Goal: Transaction & Acquisition: Purchase product/service

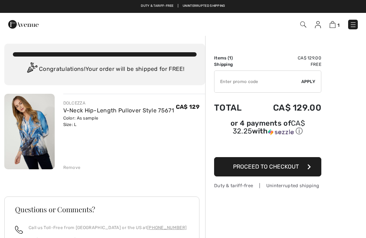
click at [39, 129] on img at bounding box center [29, 131] width 50 height 75
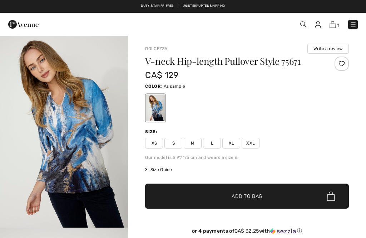
checkbox input "true"
click at [83, 149] on img "1 / 4" at bounding box center [64, 131] width 128 height 192
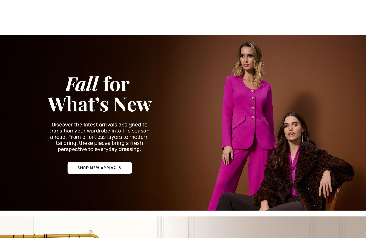
checkbox input "true"
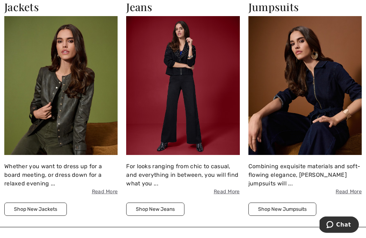
scroll to position [718, 0]
click at [199, 114] on img at bounding box center [182, 85] width 113 height 138
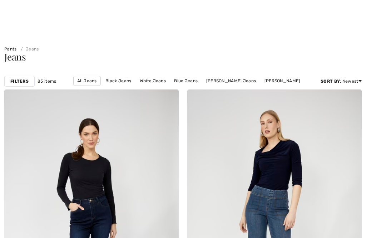
checkbox input "true"
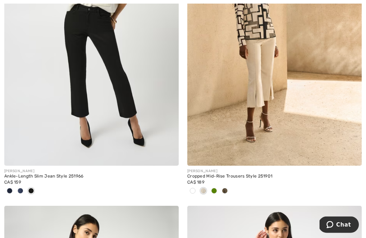
scroll to position [2878, 0]
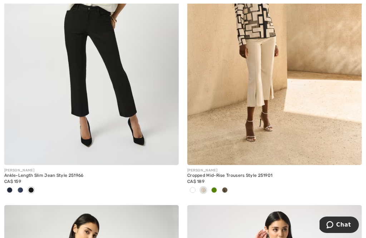
click at [257, 95] on img at bounding box center [274, 34] width 174 height 262
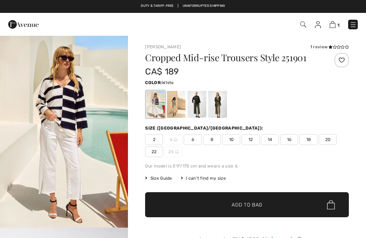
checkbox input "true"
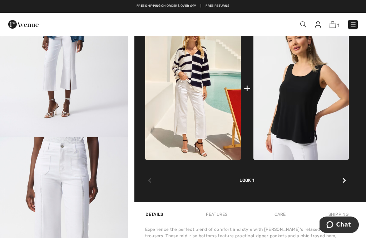
scroll to position [279, 0]
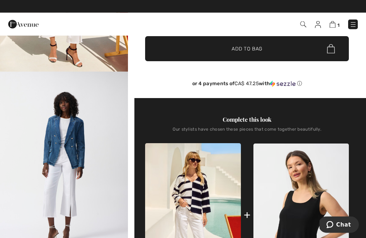
click at [73, 190] on img "2 / 5" at bounding box center [64, 168] width 128 height 192
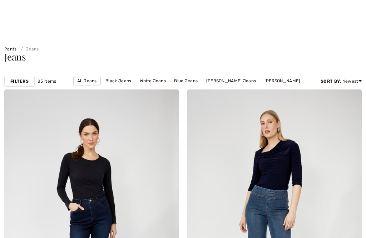
checkbox input "true"
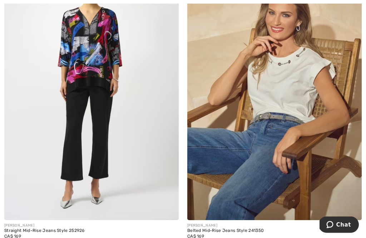
scroll to position [3794, 0]
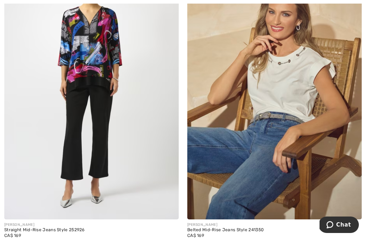
click at [116, 144] on img at bounding box center [91, 88] width 174 height 262
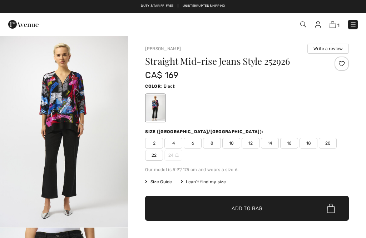
checkbox input "true"
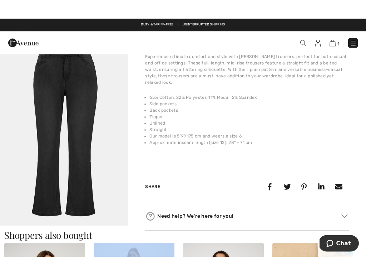
scroll to position [454, 0]
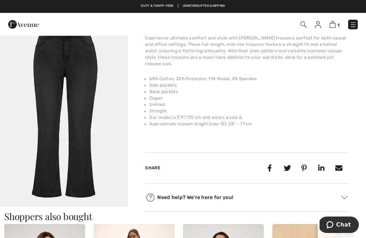
click at [84, 83] on img "4 / 4" at bounding box center [64, 111] width 128 height 192
click at [95, 107] on img "4 / 4" at bounding box center [64, 111] width 128 height 192
click at [75, 82] on img "4 / 4" at bounding box center [64, 111] width 128 height 192
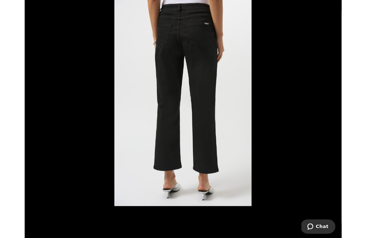
scroll to position [454, 0]
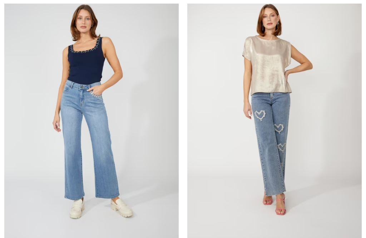
checkbox input "true"
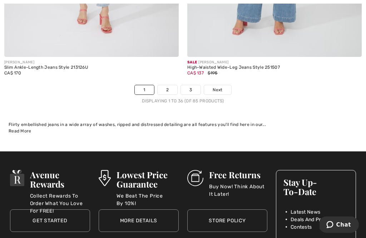
scroll to position [5430, 0]
click at [227, 85] on link "Next" at bounding box center [217, 89] width 27 height 9
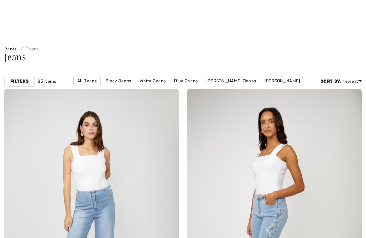
checkbox input "true"
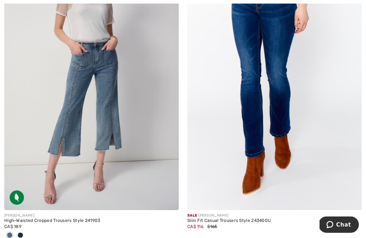
scroll to position [3122, 0]
click at [109, 122] on img at bounding box center [91, 79] width 174 height 262
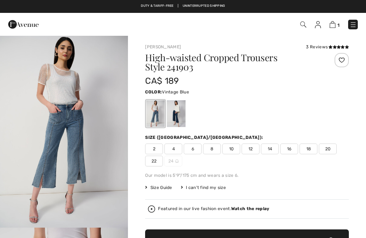
checkbox input "true"
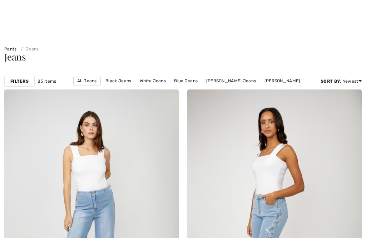
checkbox input "true"
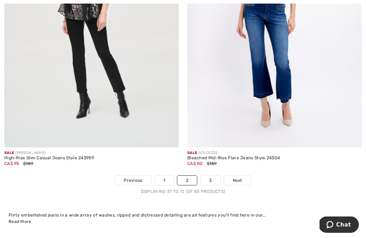
scroll to position [5327, 0]
click at [245, 179] on link "Next" at bounding box center [237, 180] width 27 height 9
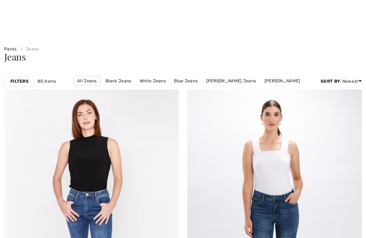
checkbox input "true"
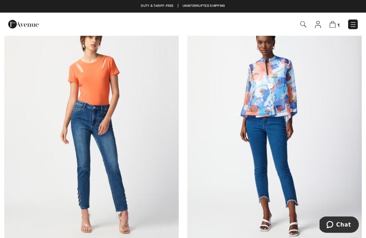
scroll to position [975, 0]
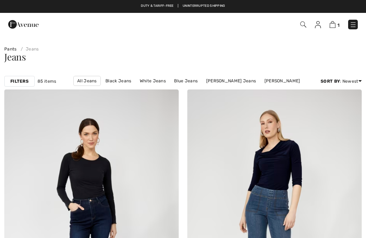
checkbox input "true"
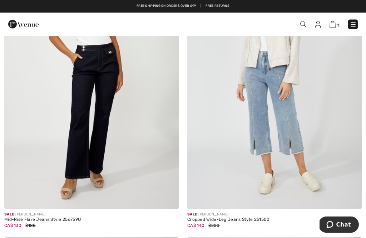
scroll to position [4106, 0]
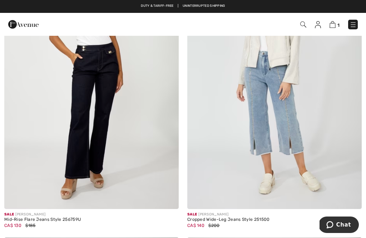
click at [294, 130] on img at bounding box center [274, 78] width 174 height 262
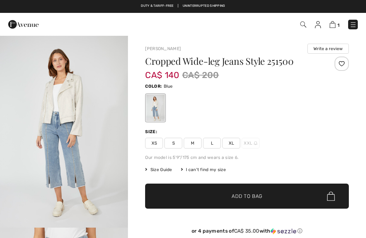
checkbox input "true"
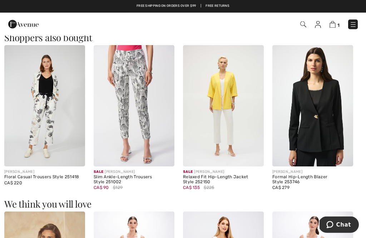
scroll to position [560, 0]
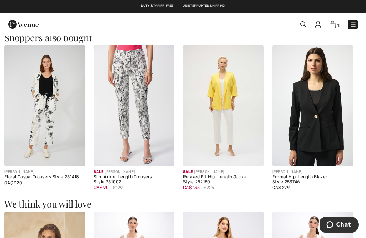
click at [157, 114] on img at bounding box center [134, 105] width 81 height 121
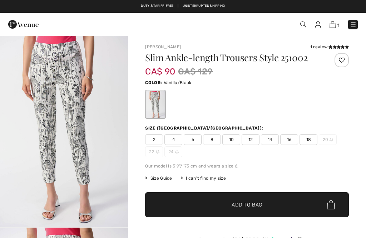
checkbox input "true"
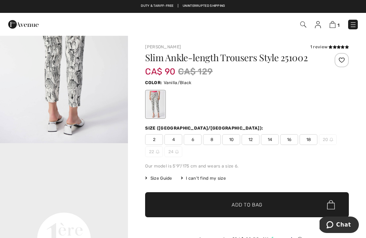
click at [331, 48] on icon at bounding box center [331, 47] width 4 height 4
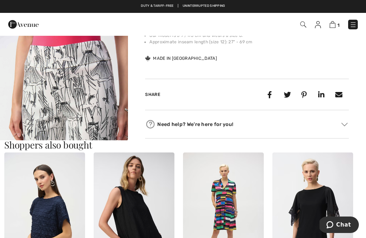
scroll to position [293, 0]
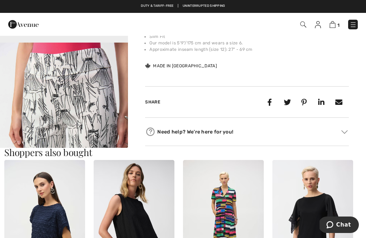
click at [94, 118] on img "3 / 5" at bounding box center [64, 139] width 128 height 192
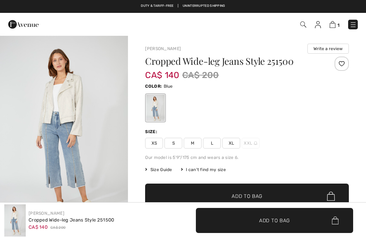
scroll to position [583, 0]
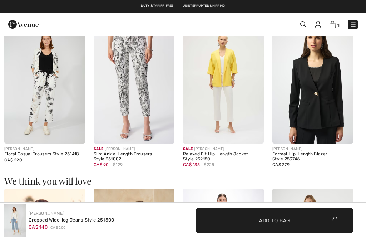
checkbox input "true"
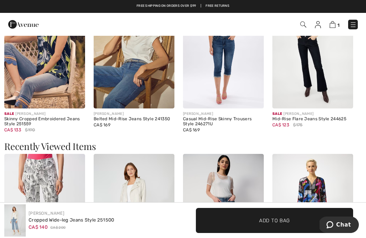
scroll to position [797, 0]
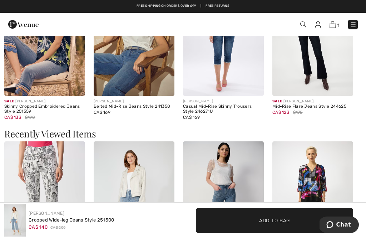
click at [344, 141] on img at bounding box center [312, 201] width 81 height 121
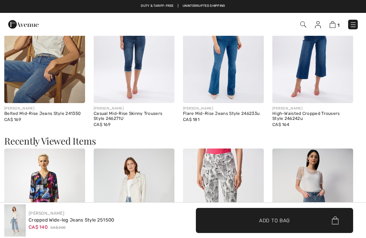
checkbox input "true"
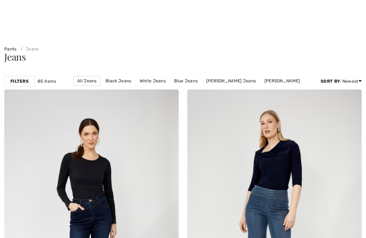
checkbox input "true"
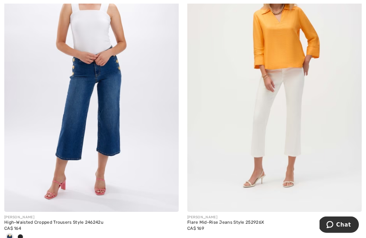
scroll to position [4973, 0]
click at [302, 119] on img at bounding box center [274, 81] width 174 height 262
click at [301, 93] on img at bounding box center [274, 81] width 174 height 262
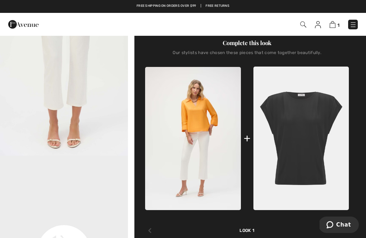
scroll to position [264, 0]
